Goal: Task Accomplishment & Management: Manage account settings

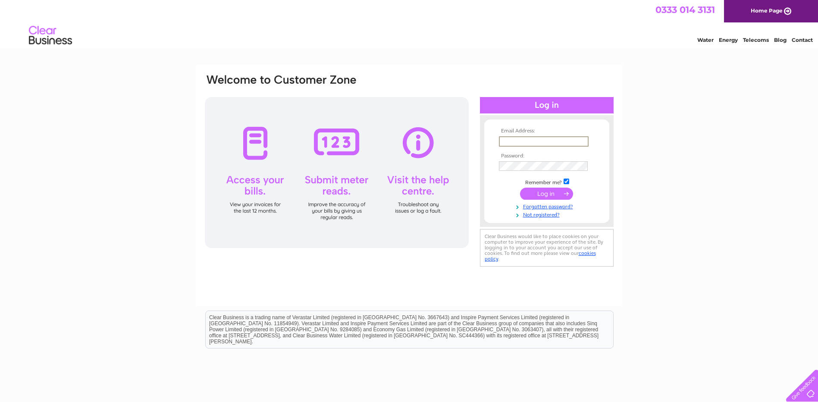
click at [507, 138] on input "text" at bounding box center [544, 141] width 90 height 10
type input "Accounts@cit-sys.co.uk"
click at [537, 193] on input "submit" at bounding box center [546, 193] width 53 height 12
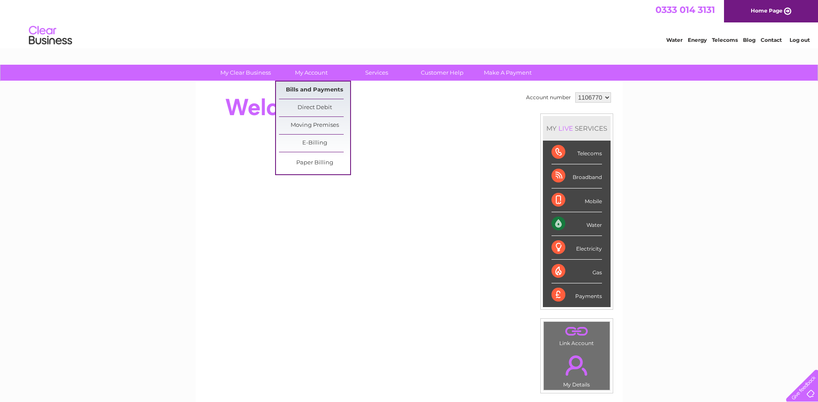
click at [311, 88] on link "Bills and Payments" at bounding box center [314, 90] width 71 height 17
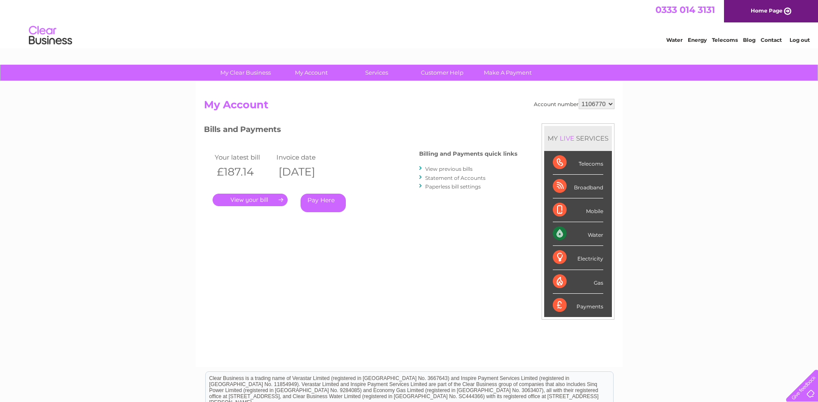
click at [258, 201] on link "." at bounding box center [250, 200] width 75 height 13
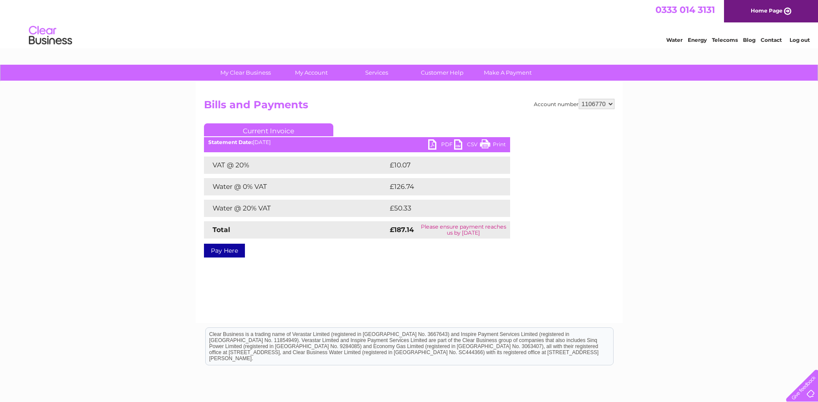
click at [430, 144] on link "PDF" at bounding box center [441, 145] width 26 height 13
click at [800, 39] on link "Log out" at bounding box center [800, 40] width 20 height 6
